Goal: Information Seeking & Learning: Learn about a topic

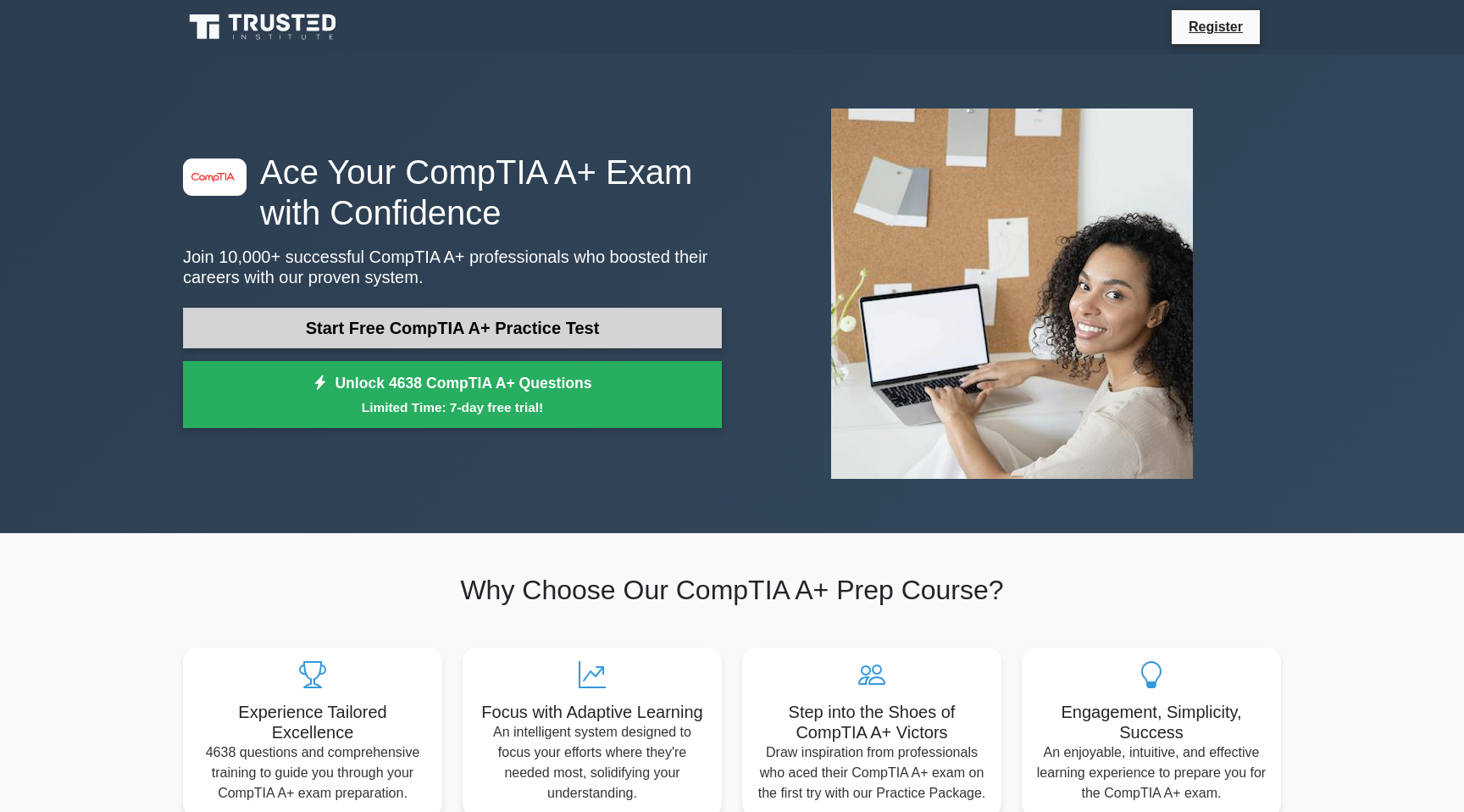
click at [538, 320] on link "Start Free CompTIA A+ Practice Test" at bounding box center [452, 328] width 538 height 41
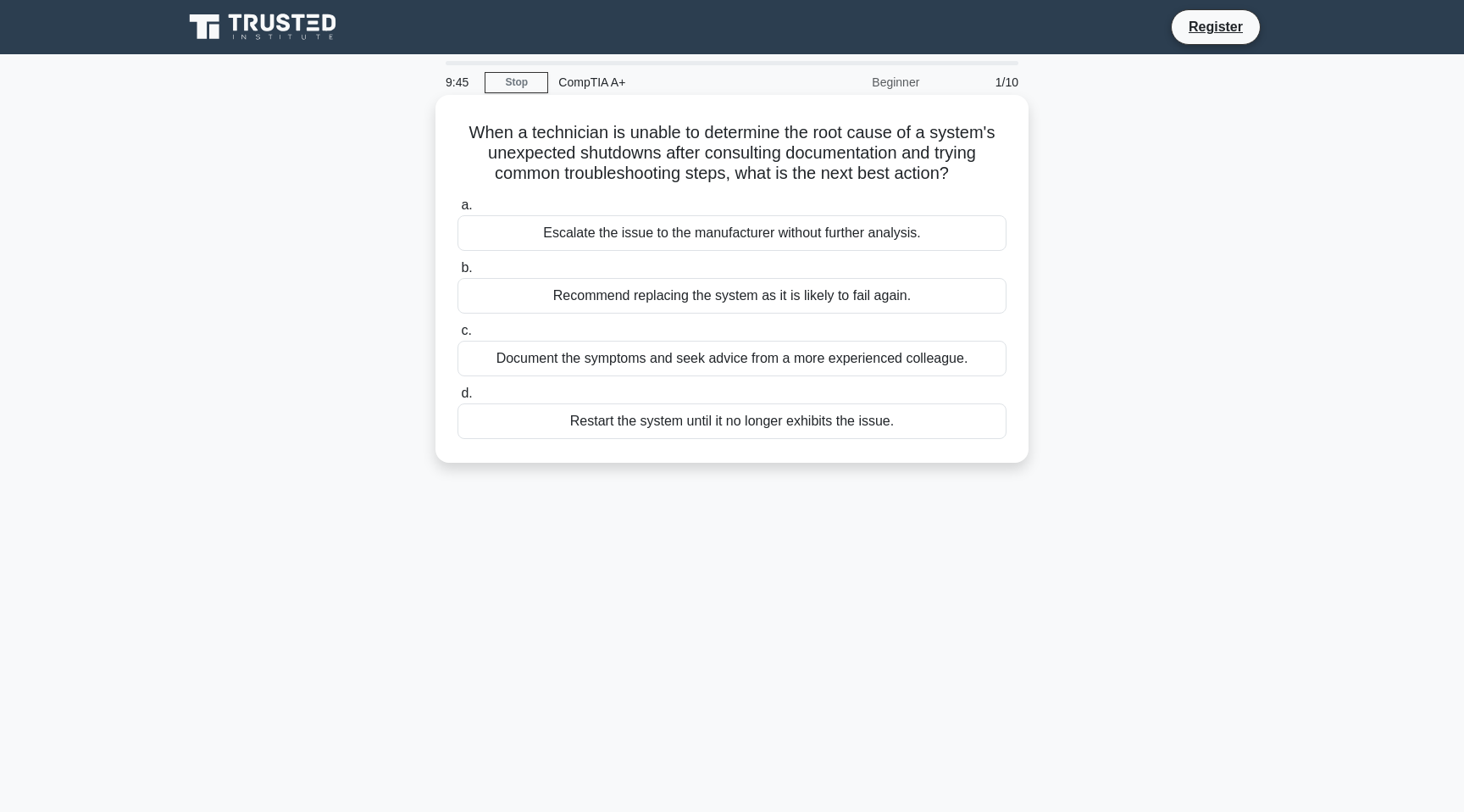
click at [562, 231] on div "Escalate the issue to the manufacturer without further analysis." at bounding box center [732, 233] width 549 height 36
click at [458, 211] on input "a. Escalate the issue to the manufacturer without further analysis." at bounding box center [458, 205] width 0 height 11
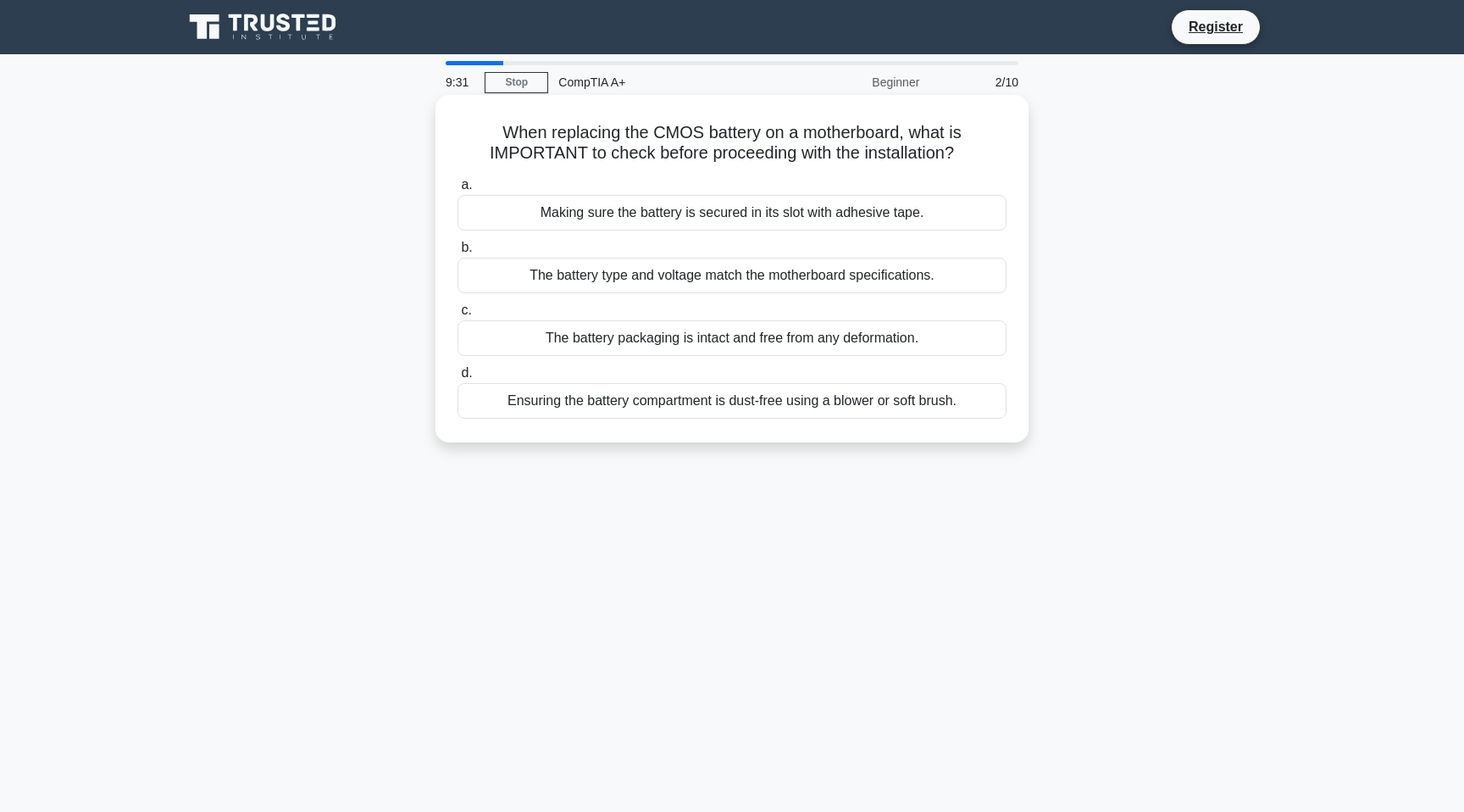
click at [770, 282] on div "The battery type and voltage match the motherboard specifications." at bounding box center [732, 275] width 549 height 36
click at [458, 253] on input "b. The battery type and voltage match the motherboard specifications." at bounding box center [458, 247] width 0 height 11
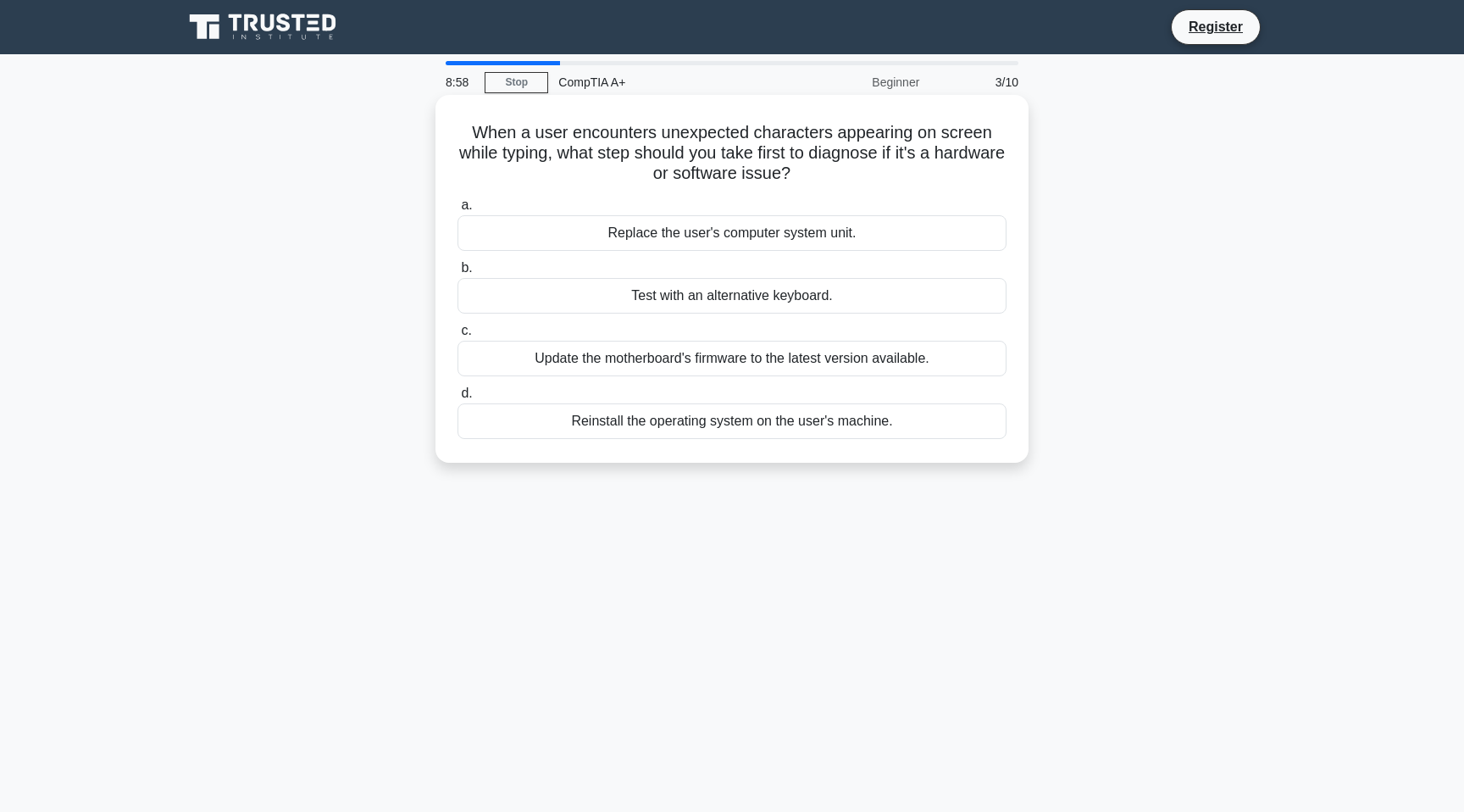
click at [785, 295] on div "Test with an alternative keyboard." at bounding box center [732, 295] width 549 height 36
click at [458, 274] on input "b. Test with an alternative keyboard." at bounding box center [458, 268] width 0 height 11
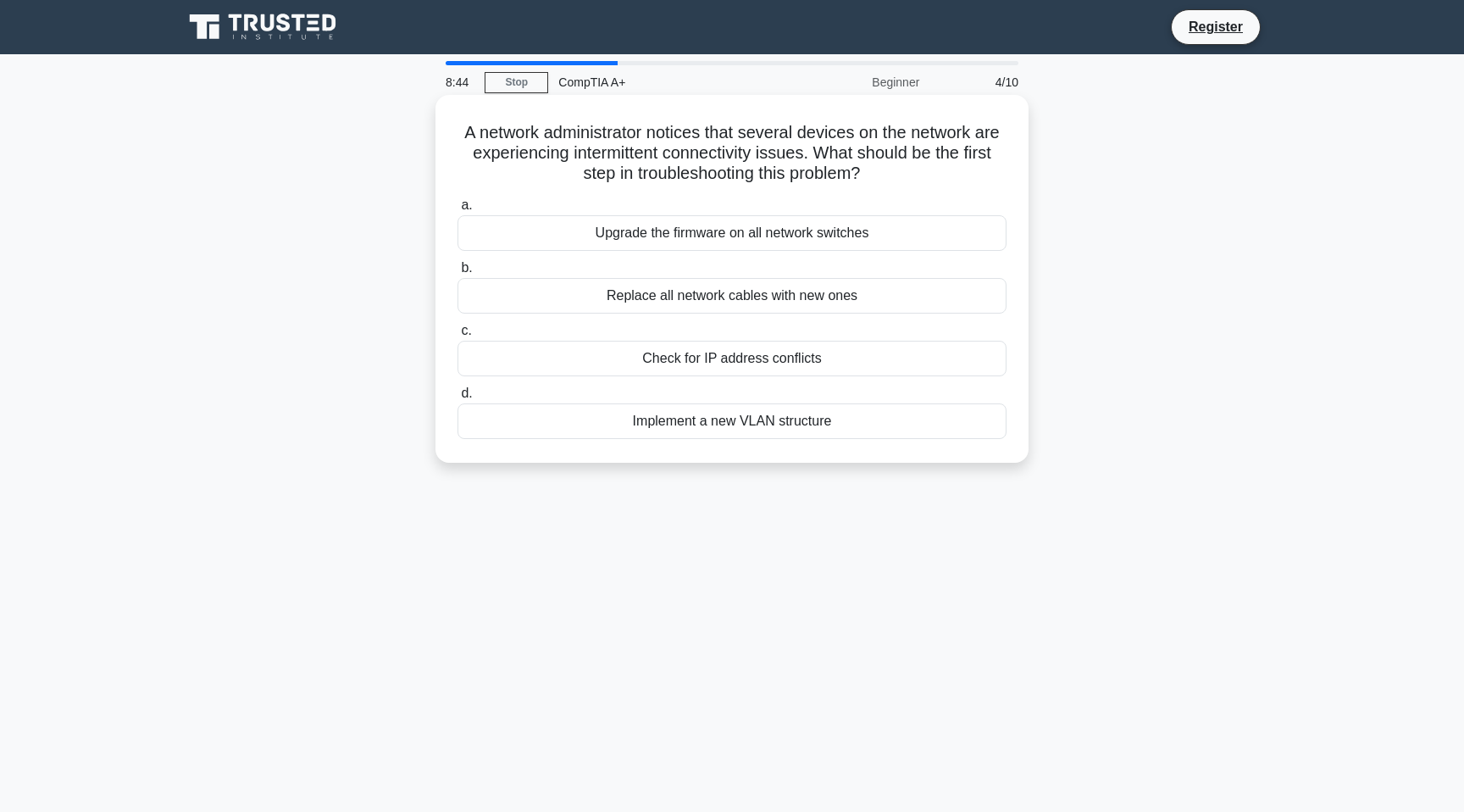
click at [751, 364] on div "Check for IP address conflicts" at bounding box center [732, 358] width 549 height 36
click at [458, 337] on input "c. Check for IP address conflicts" at bounding box center [458, 330] width 0 height 11
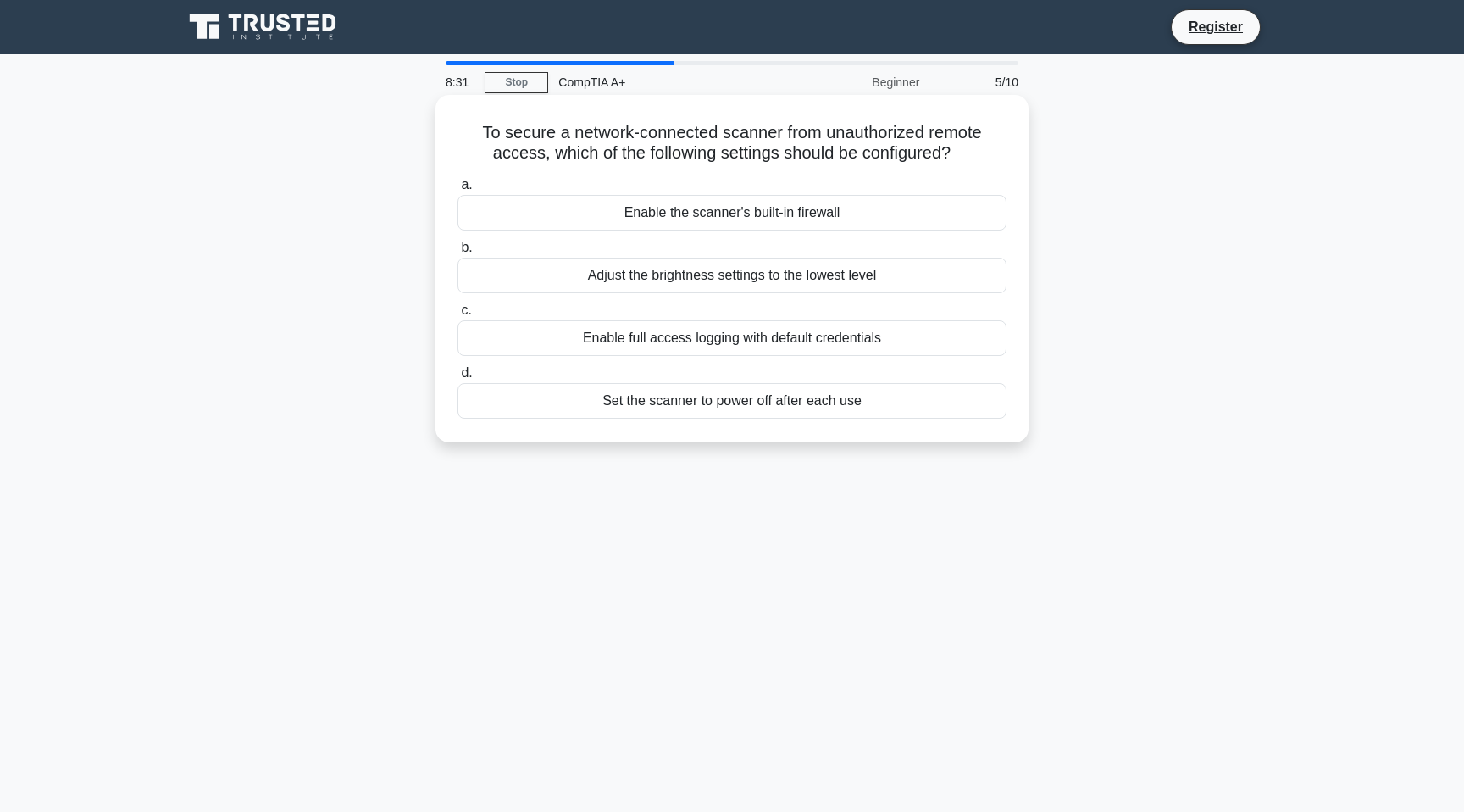
click at [843, 200] on div "Enable the scanner's built-in firewall" at bounding box center [732, 212] width 549 height 36
click at [458, 191] on input "a. Enable the scanner's built-in firewall" at bounding box center [458, 184] width 0 height 11
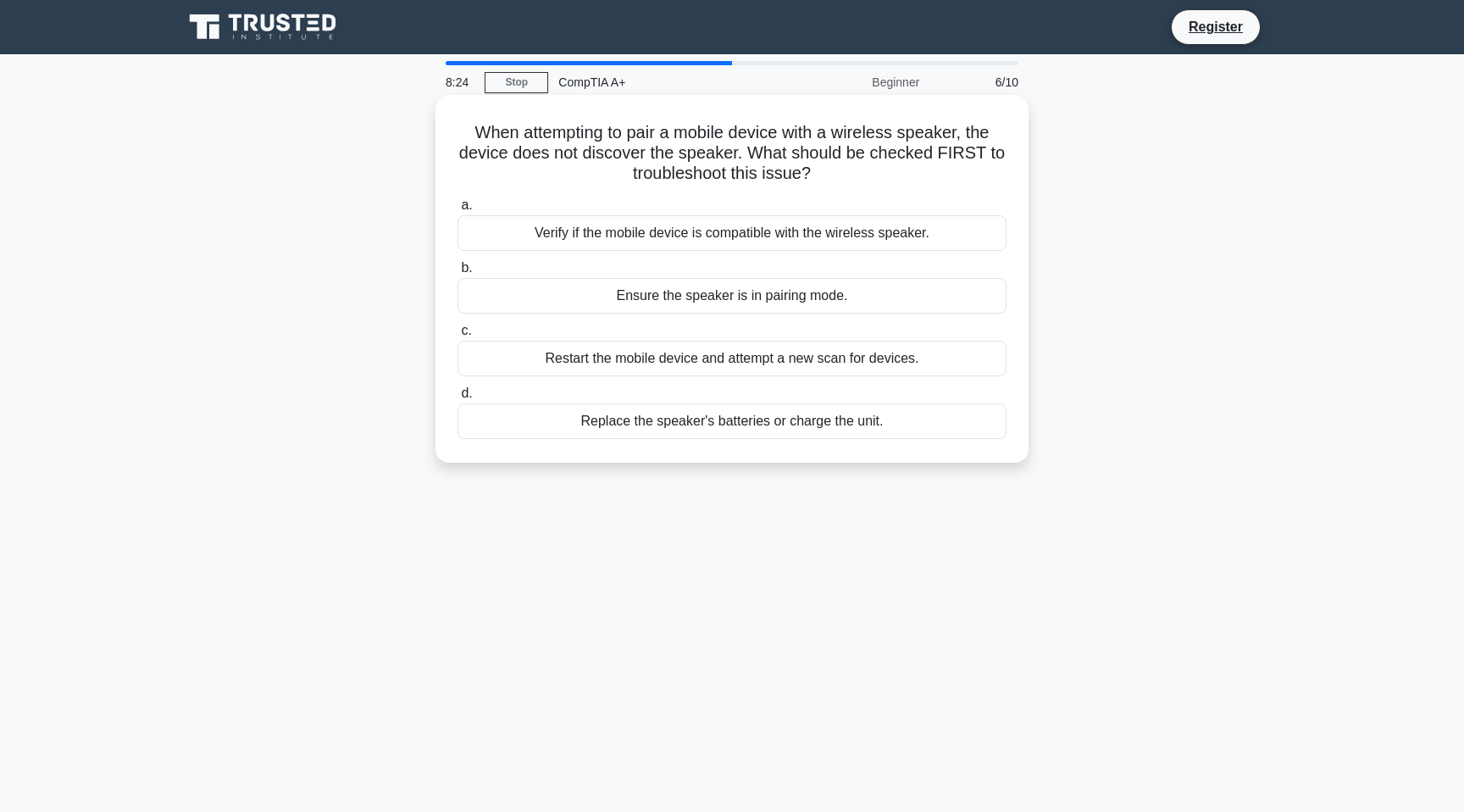
click at [888, 302] on div "Ensure the speaker is in pairing mode." at bounding box center [732, 295] width 549 height 36
click at [458, 274] on input "b. Ensure the speaker is in pairing mode." at bounding box center [458, 268] width 0 height 11
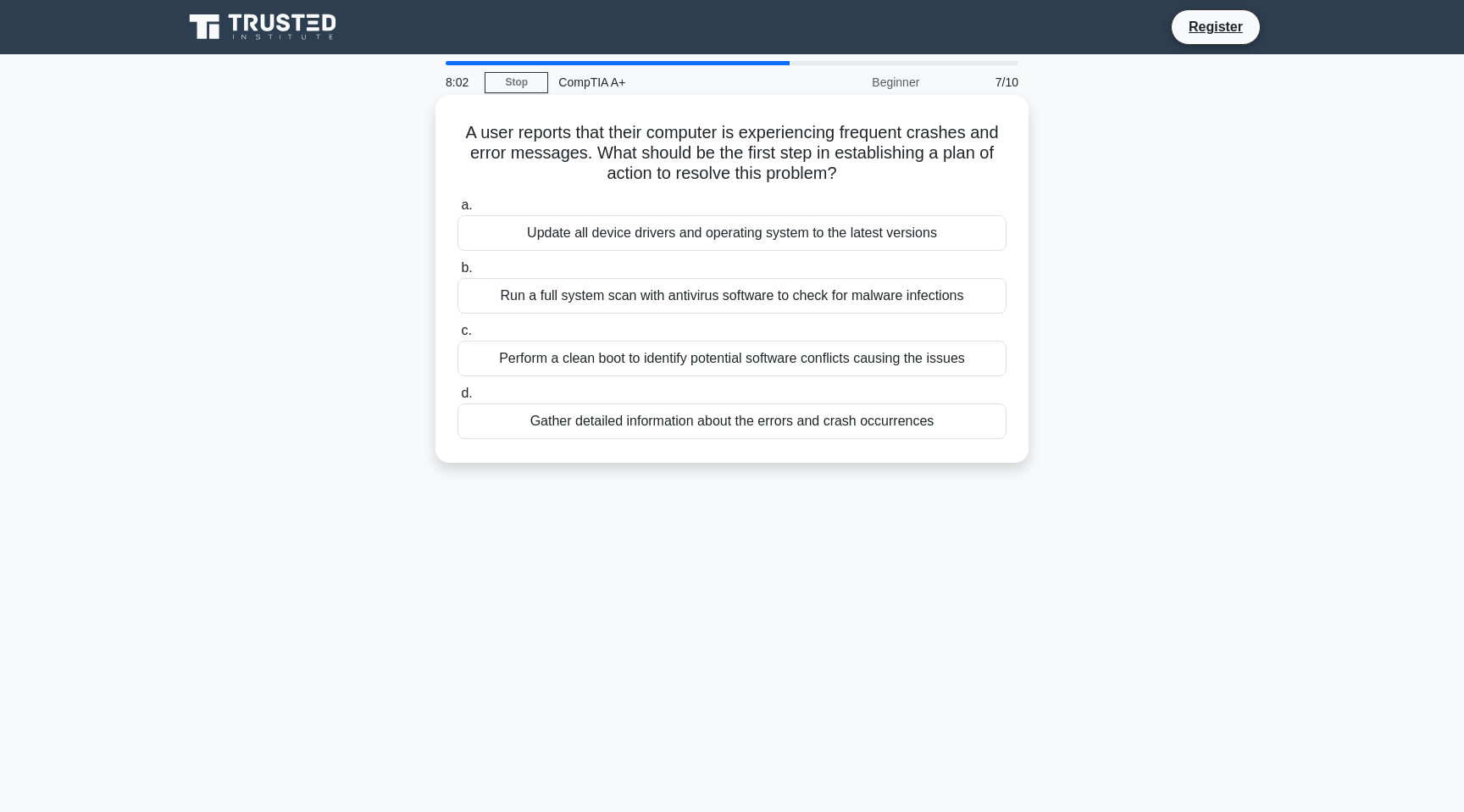
click at [732, 414] on div "Gather detailed information about the errors and crash occurrences" at bounding box center [732, 421] width 549 height 36
click at [458, 399] on input "d. [PERSON_NAME] detailed information about the errors and crash occurrences" at bounding box center [458, 393] width 0 height 11
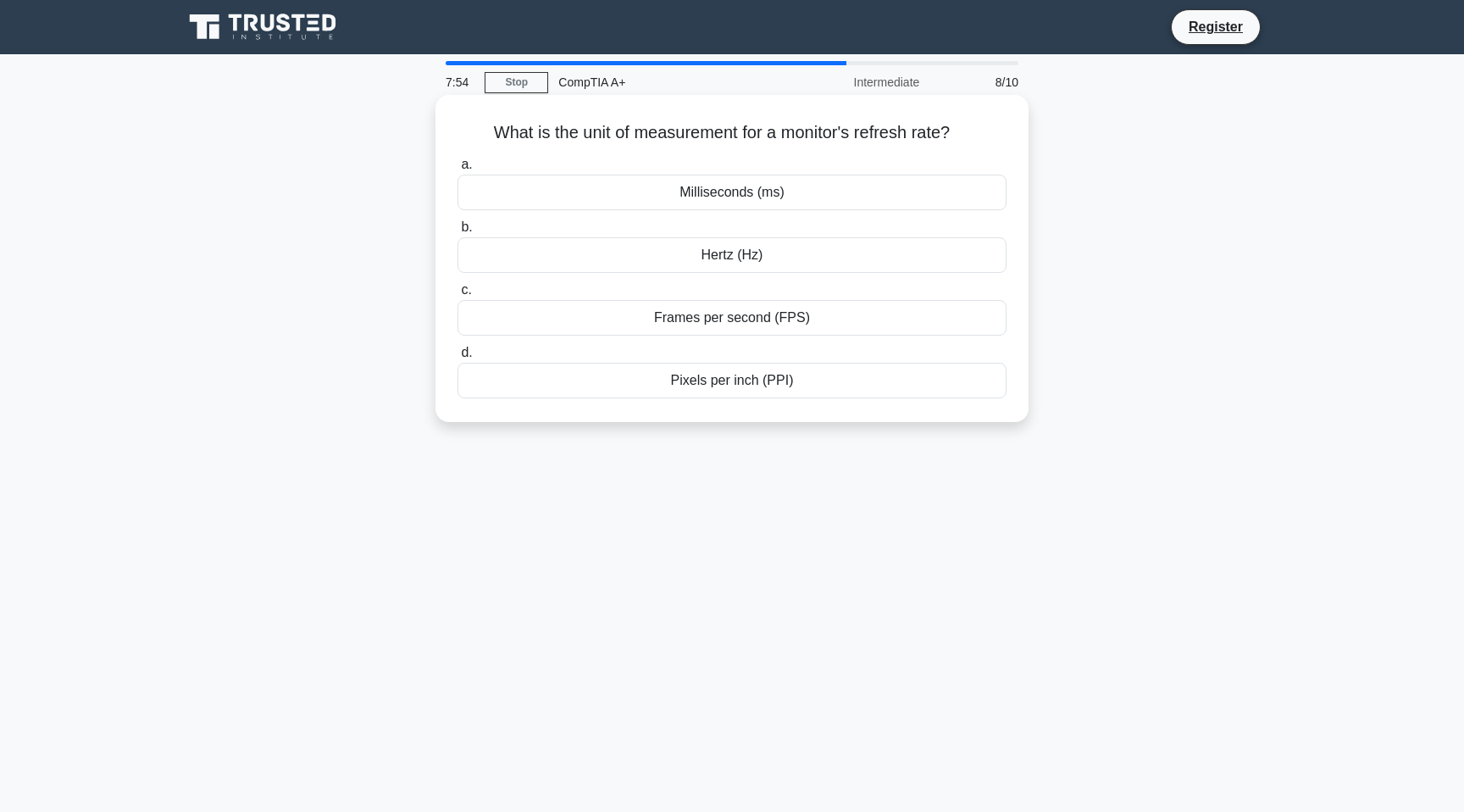
click at [742, 256] on div "Hertz (Hz)" at bounding box center [732, 255] width 549 height 36
click at [458, 233] on input "[PERSON_NAME] (Hz)" at bounding box center [458, 227] width 0 height 11
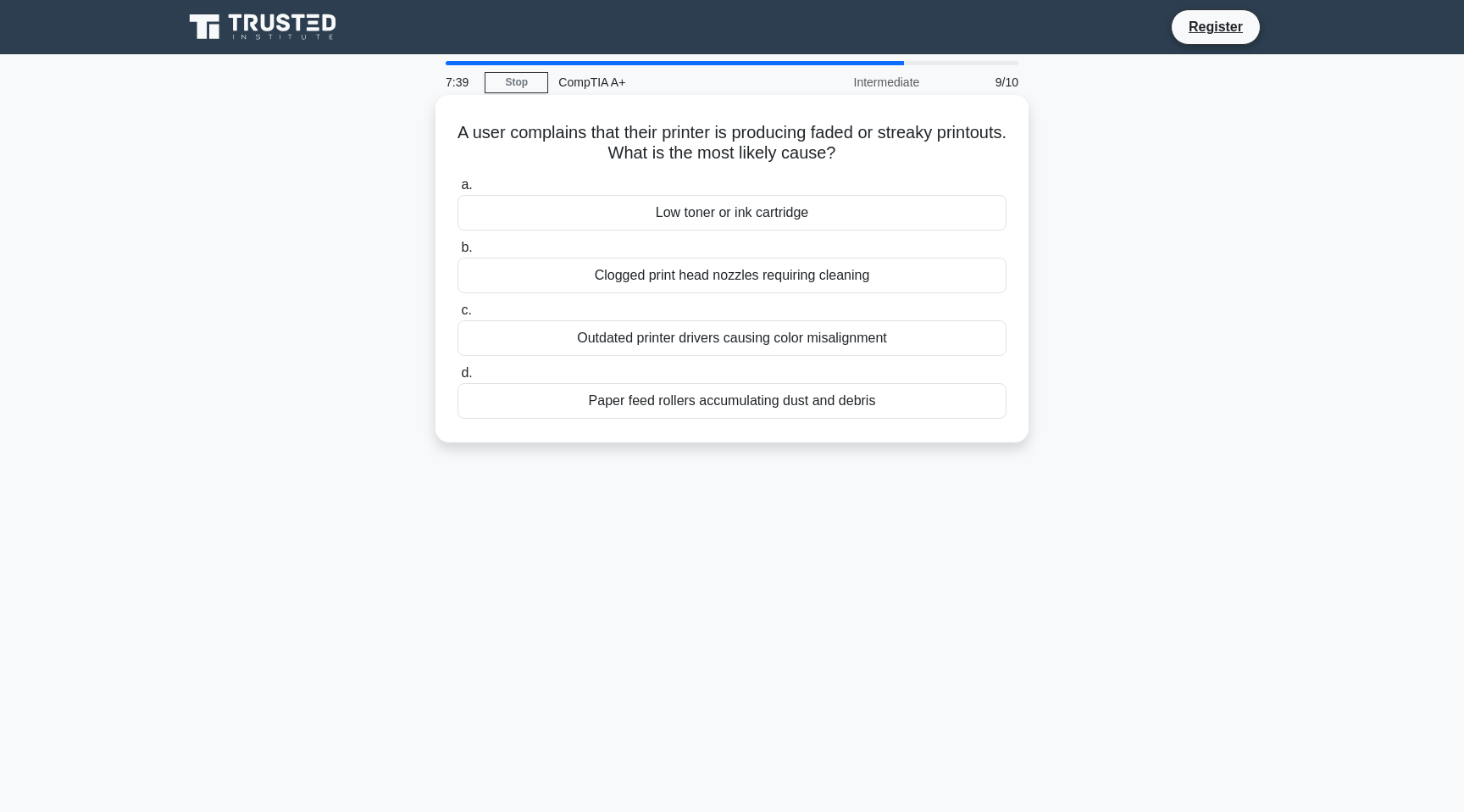
click at [866, 217] on div "Low toner or ink cartridge" at bounding box center [732, 212] width 549 height 36
click at [458, 191] on input "a. Low toner or ink cartridge" at bounding box center [458, 184] width 0 height 11
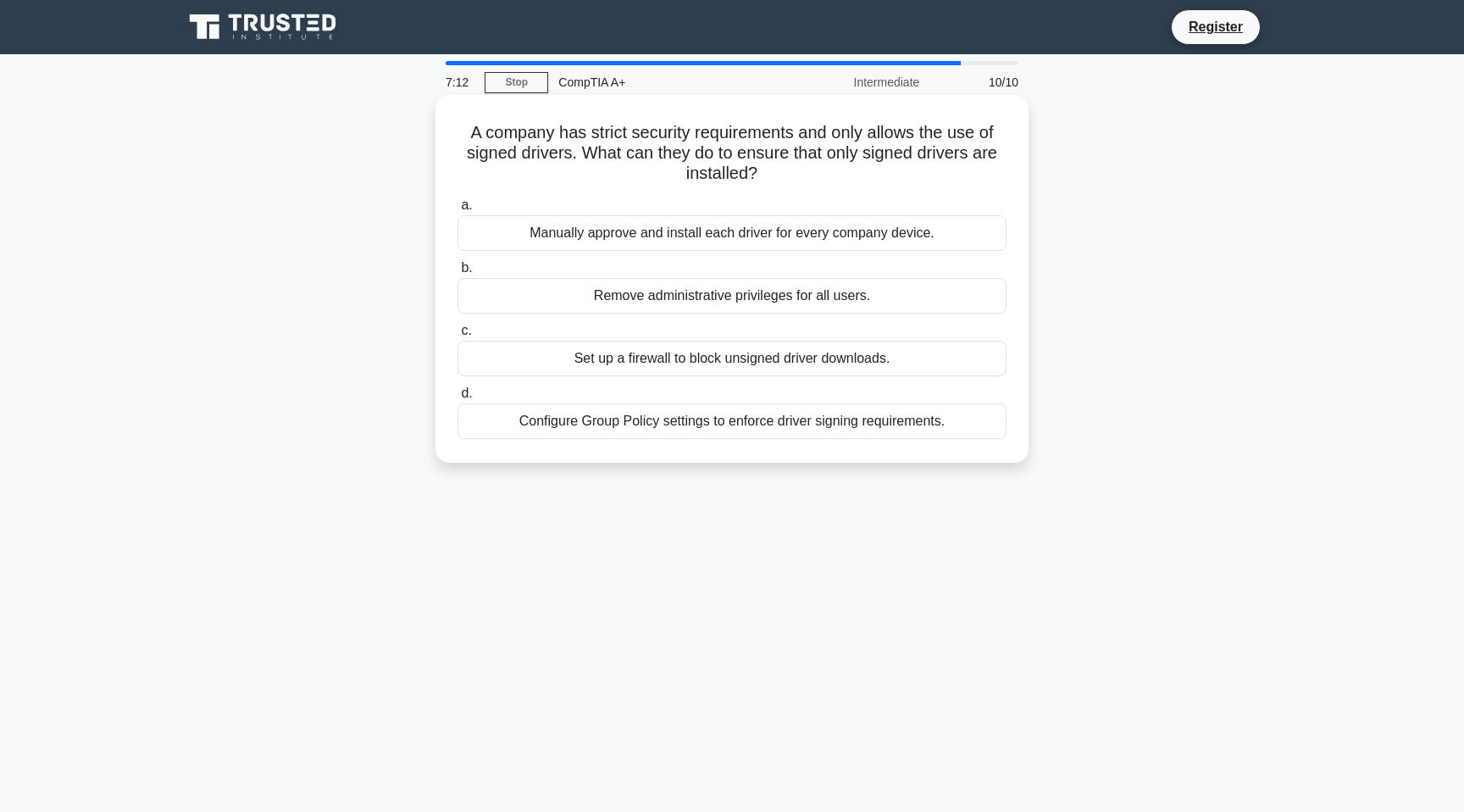
click at [560, 436] on div "Configure Group Policy settings to enforce driver signing requirements." at bounding box center [732, 421] width 549 height 36
click at [458, 399] on input "d. Configure Group Policy settings to enforce driver signing requirements." at bounding box center [458, 393] width 0 height 11
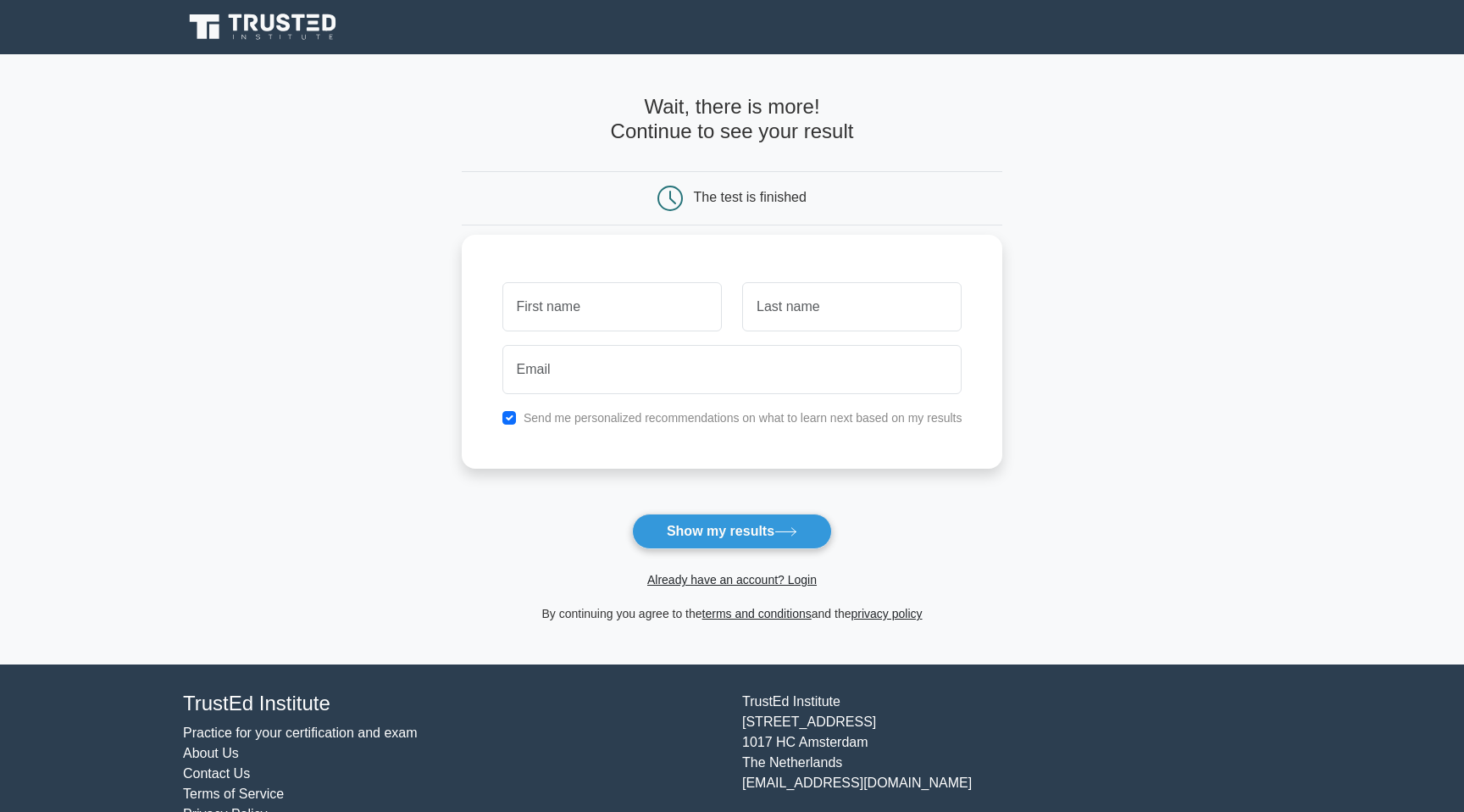
click at [652, 305] on input "text" at bounding box center [612, 307] width 219 height 49
type input "Judah"
click at [844, 297] on input "text" at bounding box center [852, 307] width 219 height 49
type input "Schnitzler"
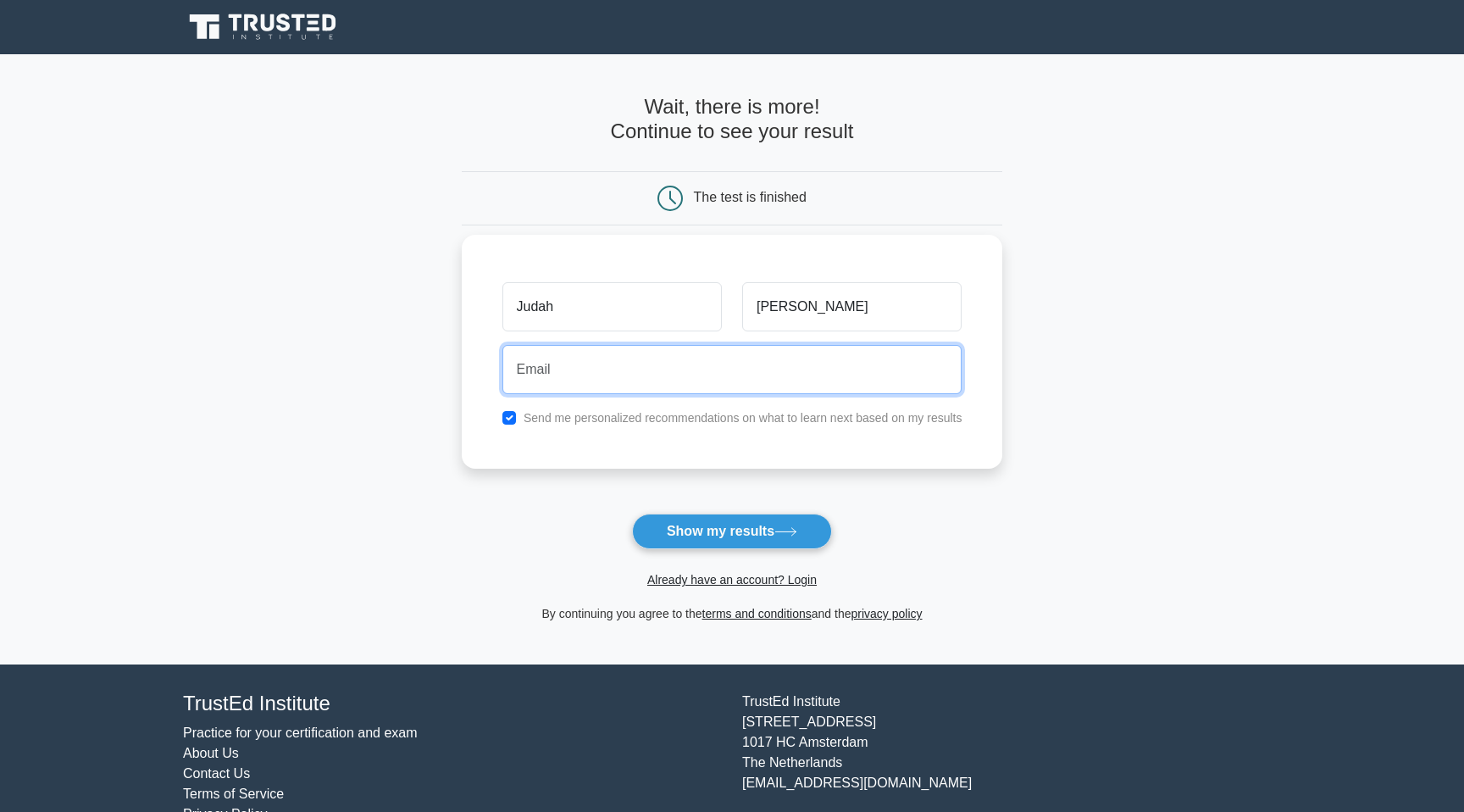
click at [687, 358] on input "email" at bounding box center [732, 369] width 460 height 49
click at [504, 422] on input "checkbox" at bounding box center [509, 418] width 14 height 14
checkbox input "false"
click at [558, 393] on input "email" at bounding box center [732, 369] width 460 height 49
type input "judahs12097@gmail.com"
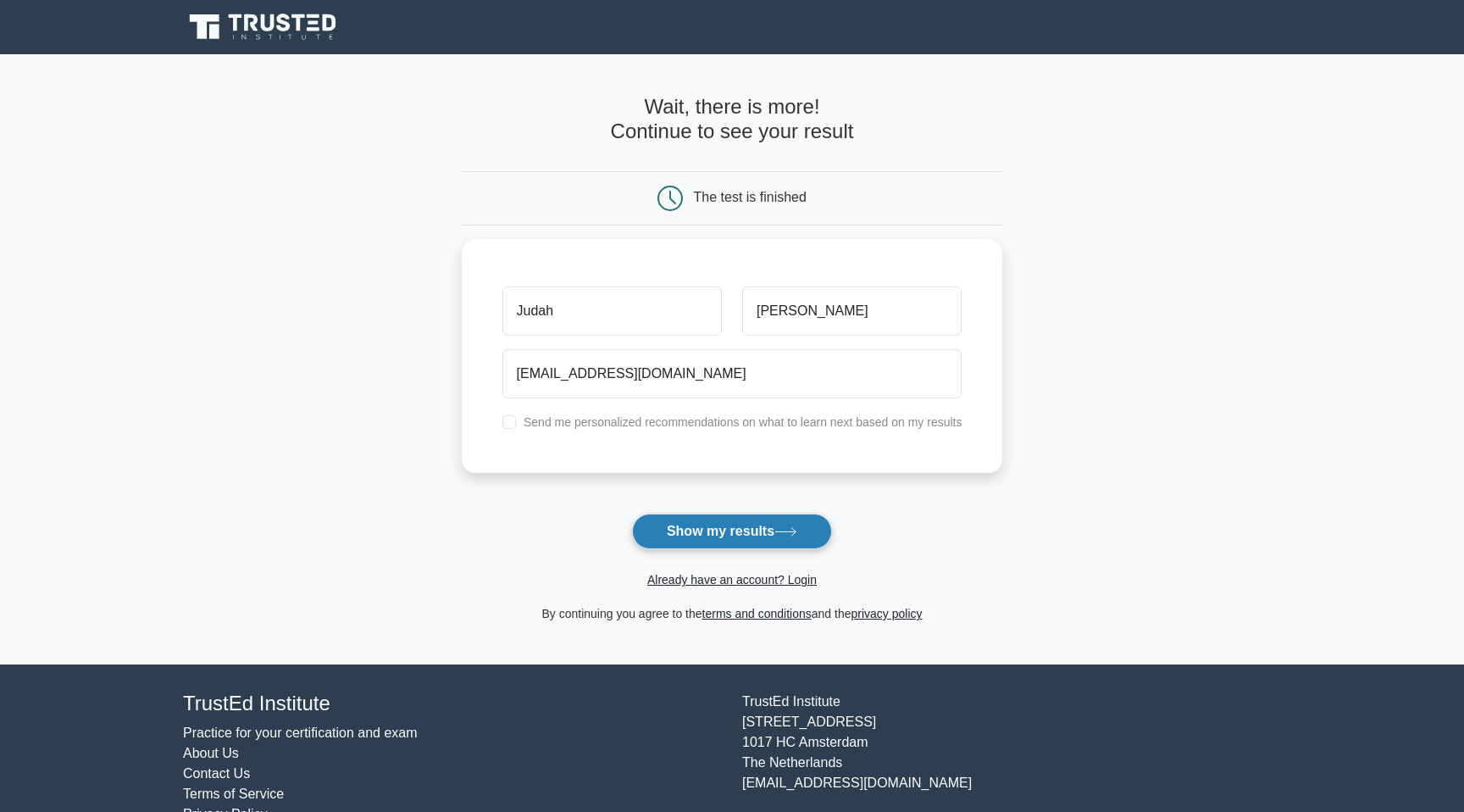
click at [707, 525] on button "Show my results" at bounding box center [732, 531] width 200 height 36
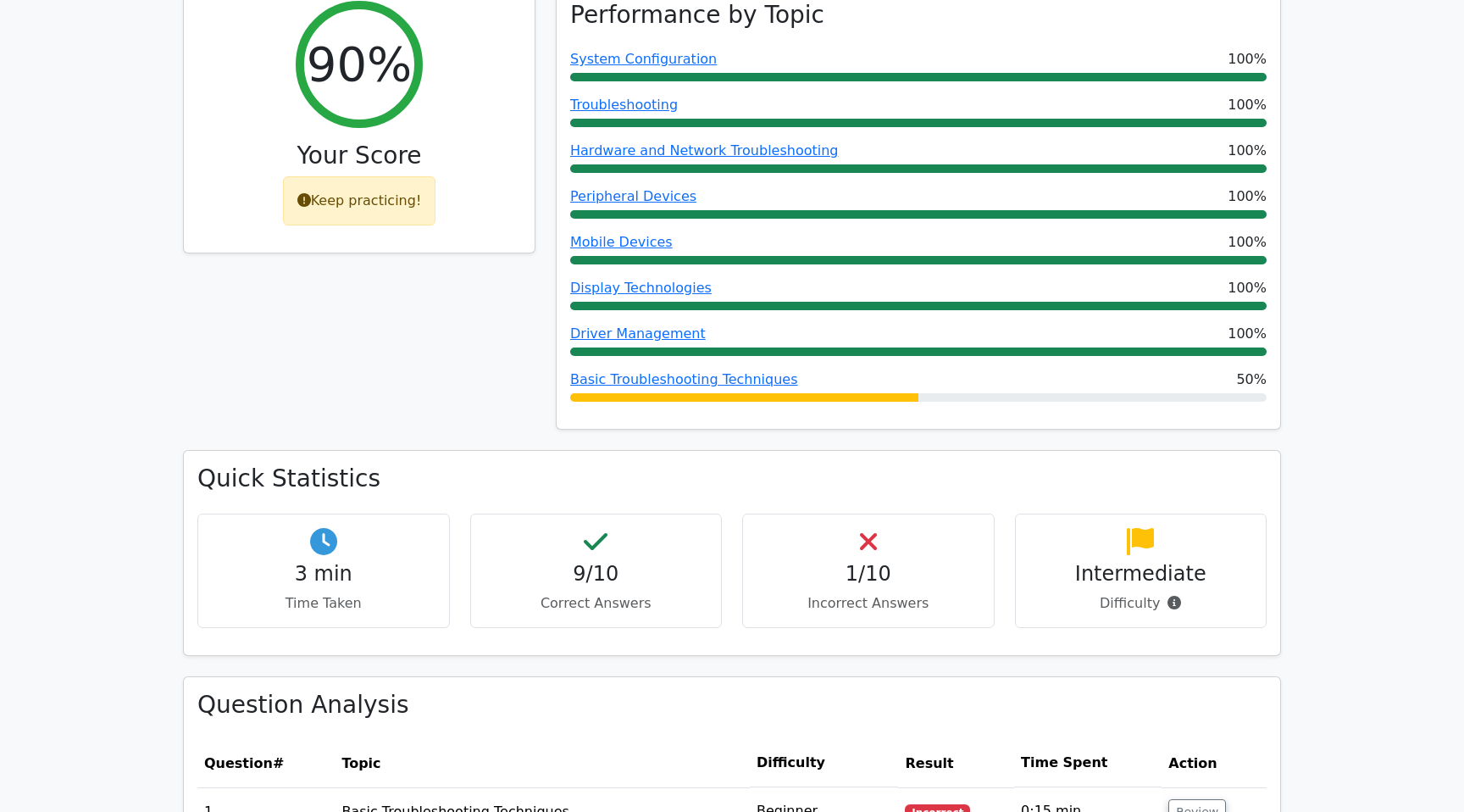
scroll to position [656, 0]
